Goal: Task Accomplishment & Management: Use online tool/utility

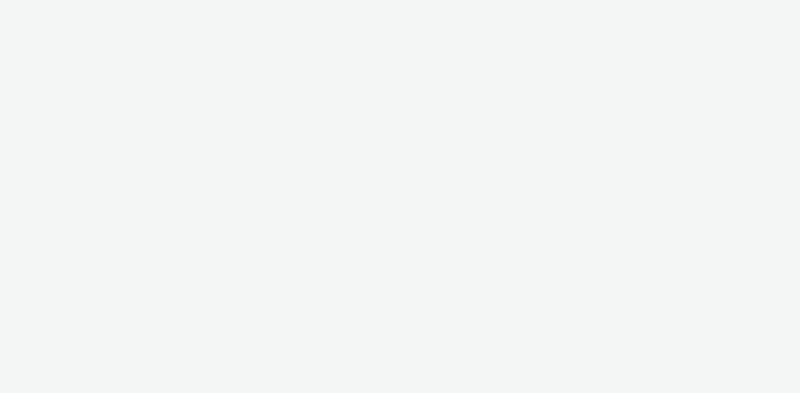
select select "43747a01-9d8e-4dea-a0e4-a98d33cfba61"
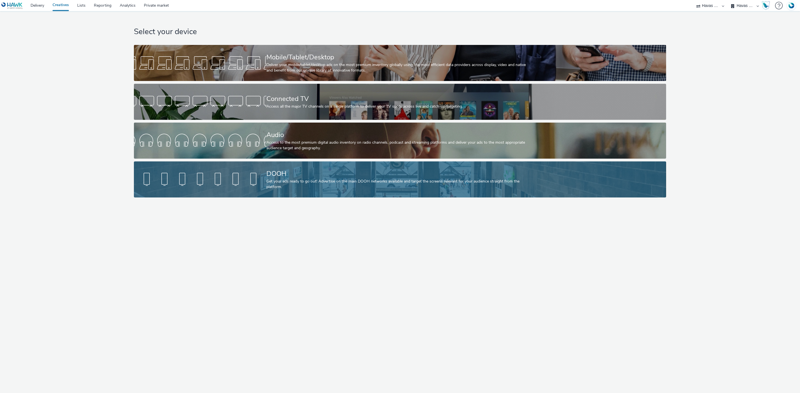
click at [240, 182] on div at bounding box center [200, 180] width 132 height 18
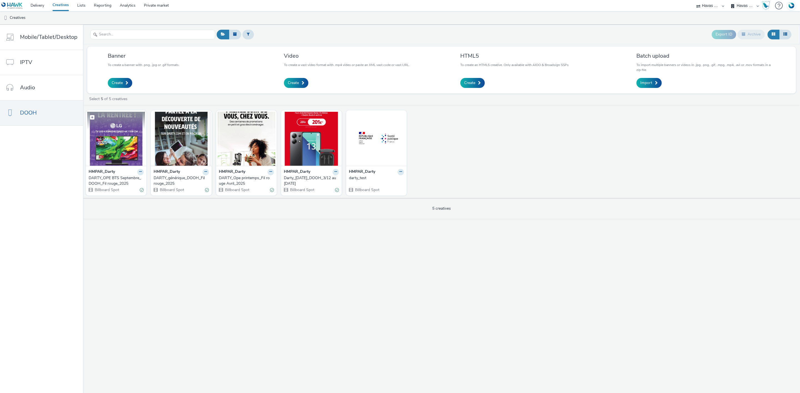
click at [102, 134] on img at bounding box center [116, 139] width 58 height 54
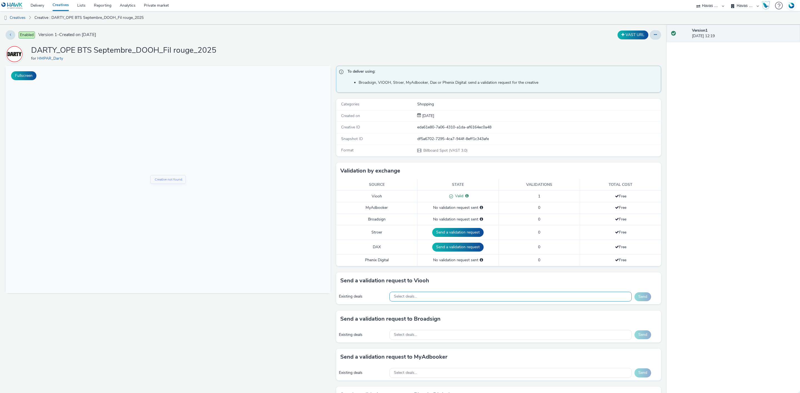
click at [432, 297] on div "Select deals..." at bounding box center [510, 297] width 242 height 10
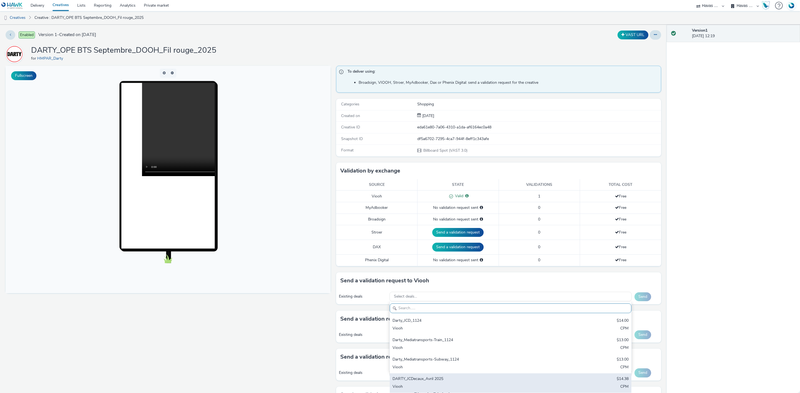
click at [451, 380] on div "DARTY_JCDecaux_Avril 2025" at bounding box center [470, 379] width 156 height 6
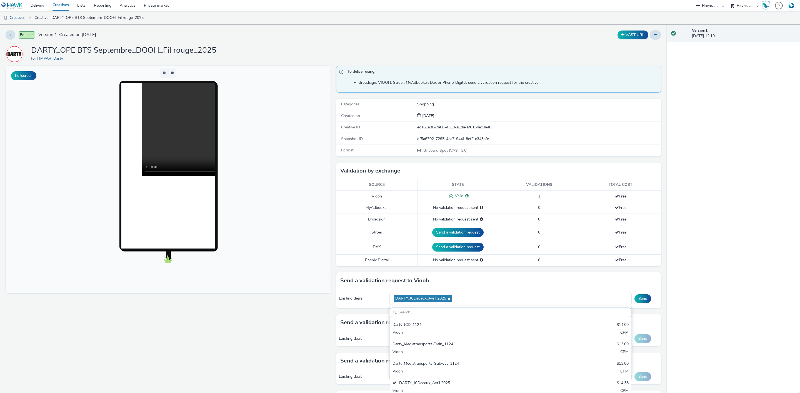
click at [282, 299] on div "Fullscreen" at bounding box center [170, 302] width 328 height 473
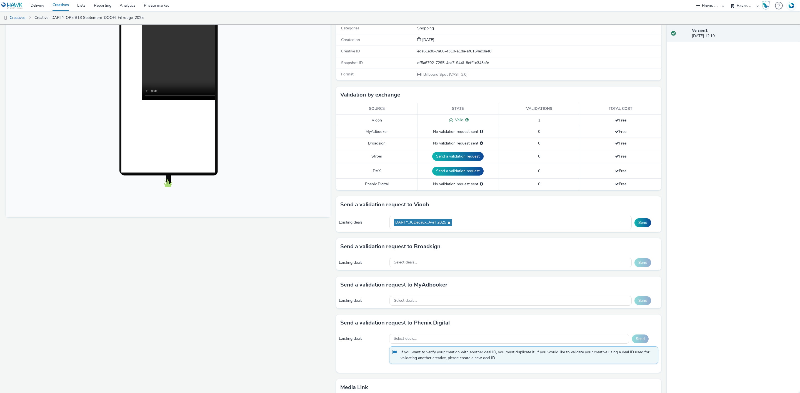
scroll to position [147, 0]
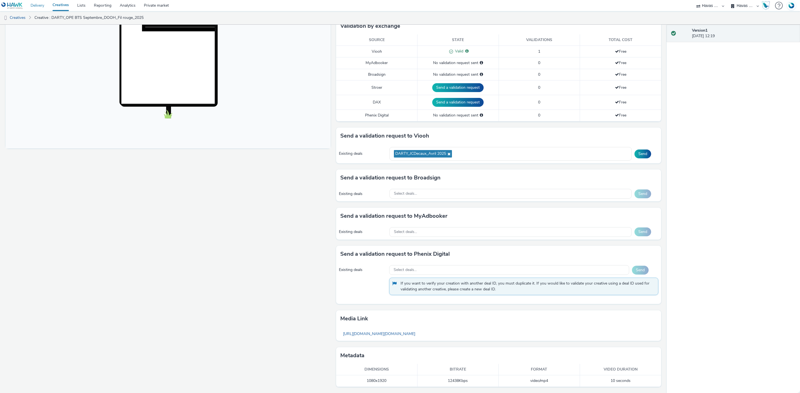
click at [33, 6] on link "Delivery" at bounding box center [37, 5] width 22 height 11
